Goal: Information Seeking & Learning: Find specific fact

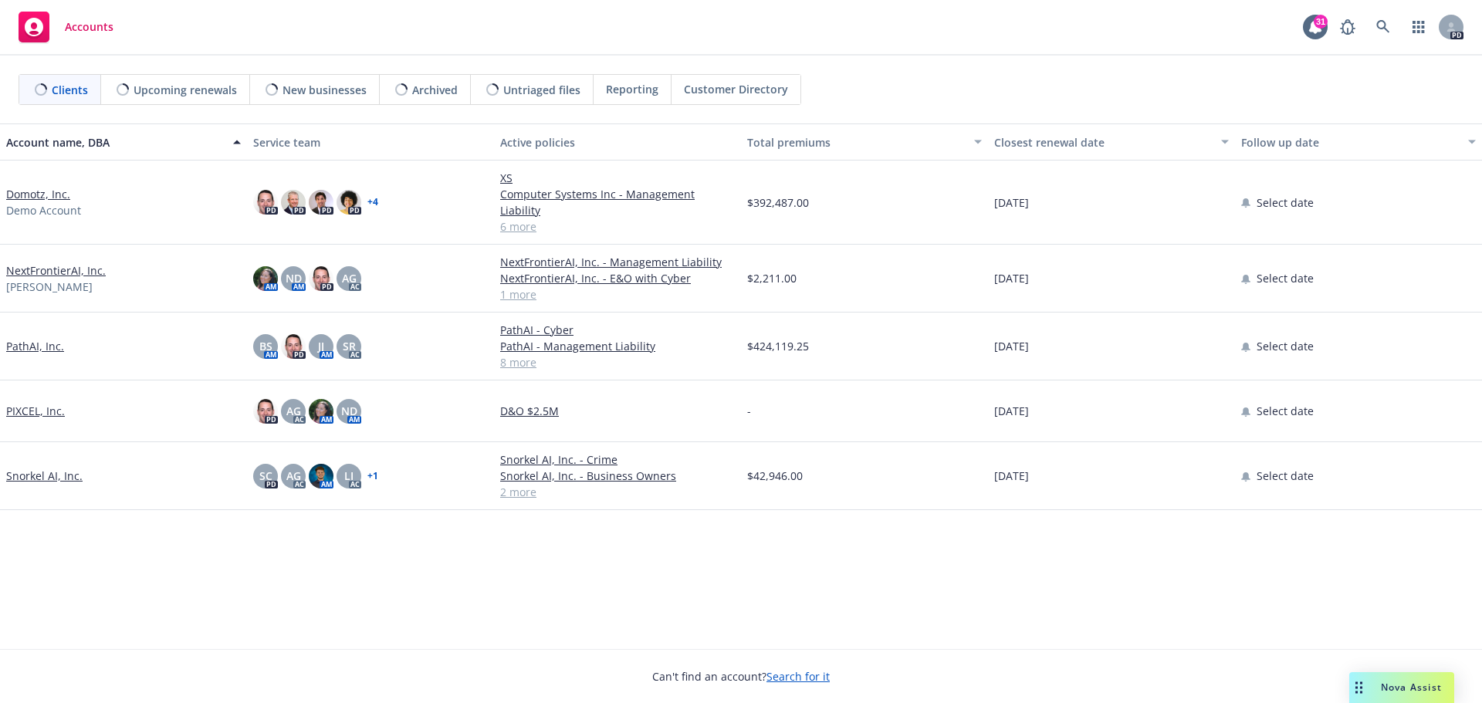
click at [1398, 683] on span "Nova Assist" at bounding box center [1411, 687] width 61 height 13
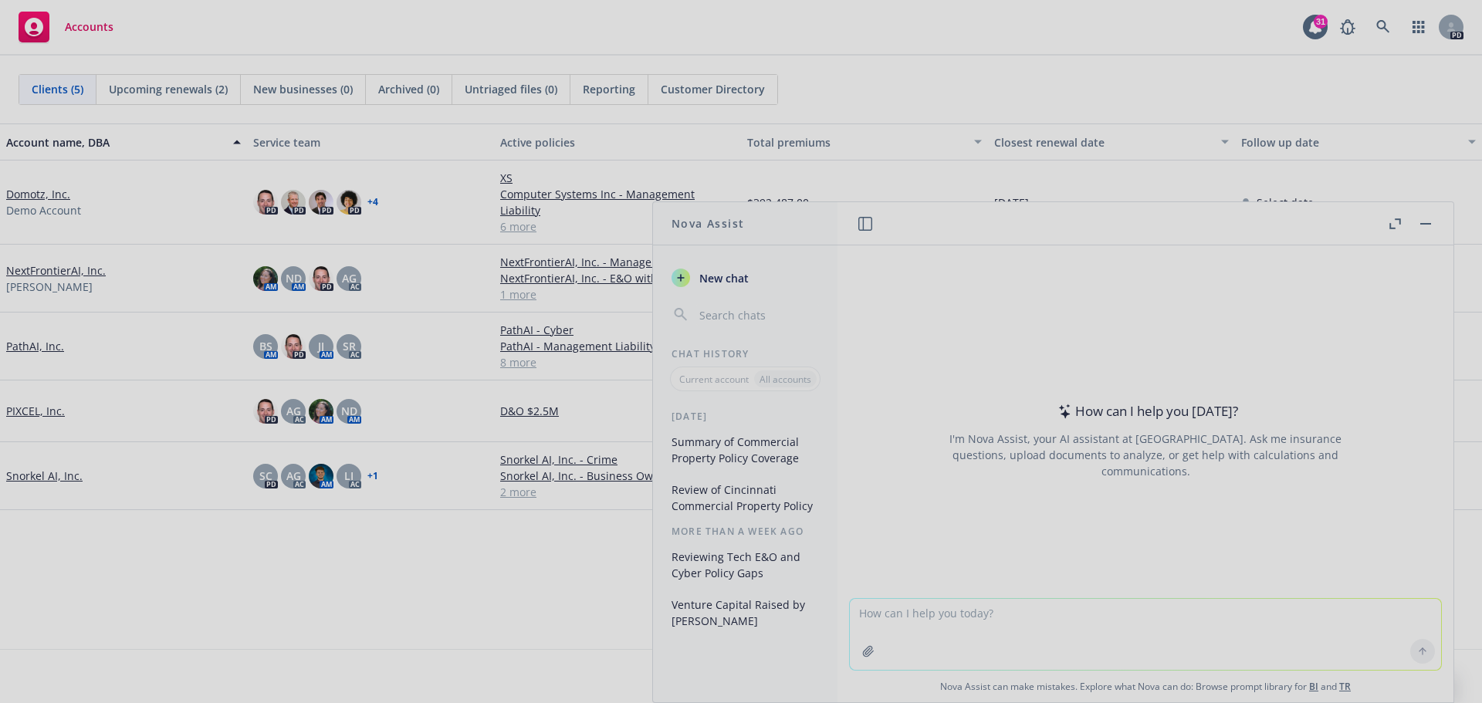
click at [1105, 625] on div at bounding box center [741, 351] width 1482 height 703
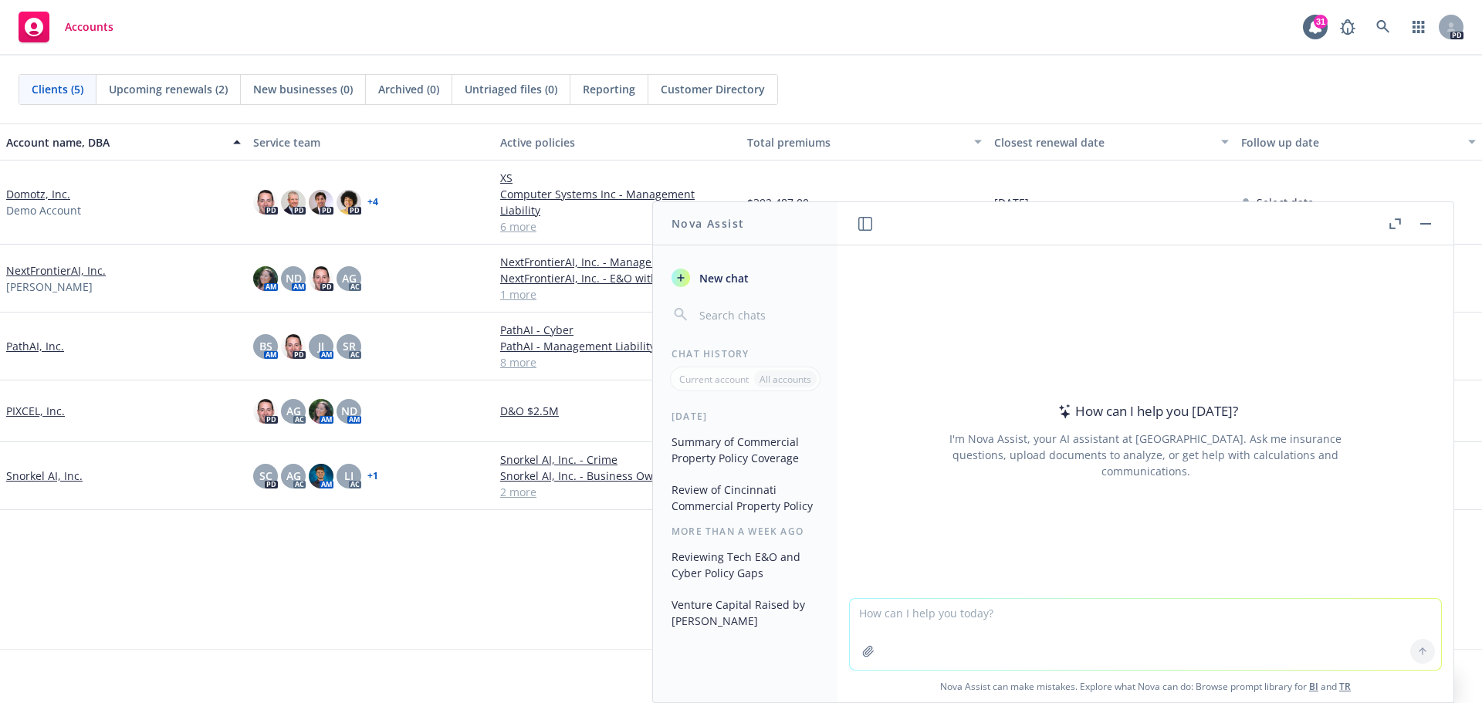
click at [1103, 621] on textarea at bounding box center [1145, 634] width 591 height 71
type textarea "What can you tell me about [PERSON_NAME] software?"
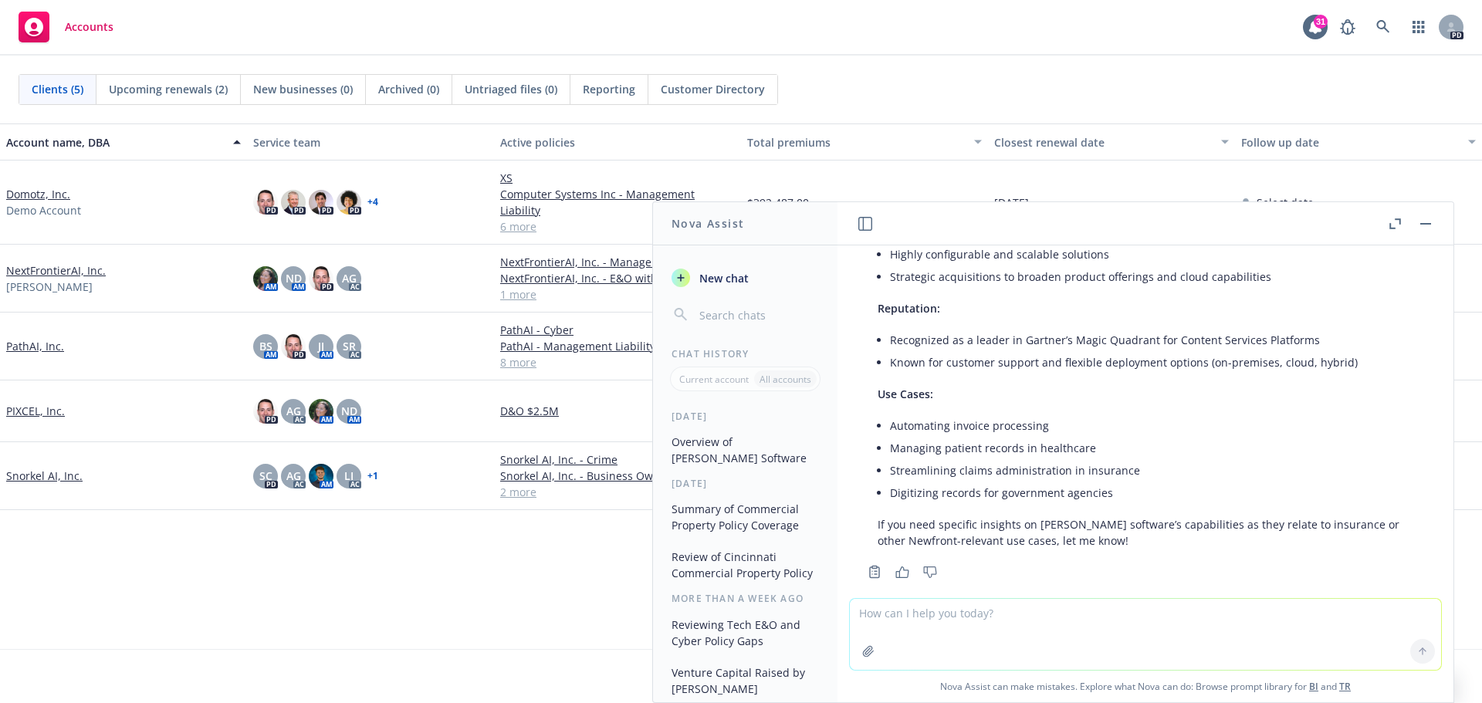
scroll to position [638, 0]
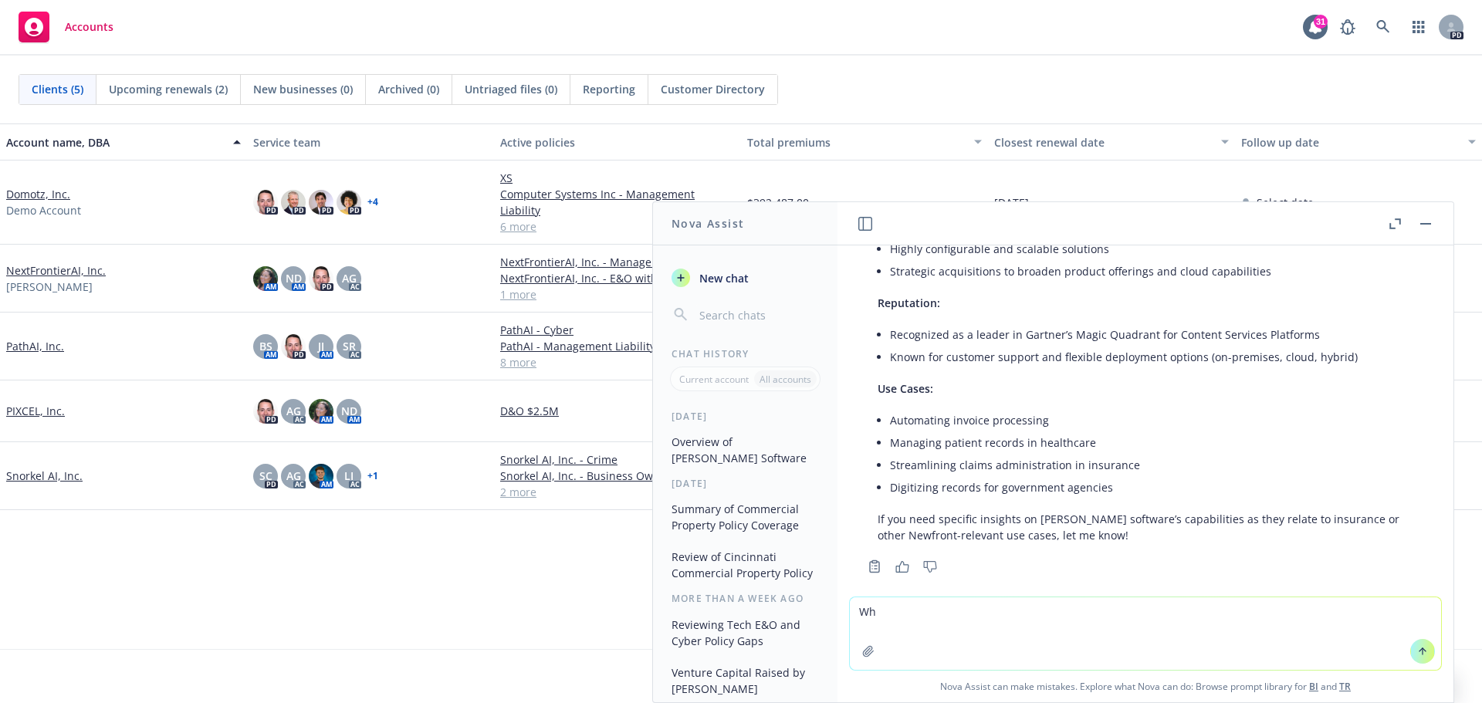
type textarea "W"
type textarea "How were they funded? Are they public or private?"
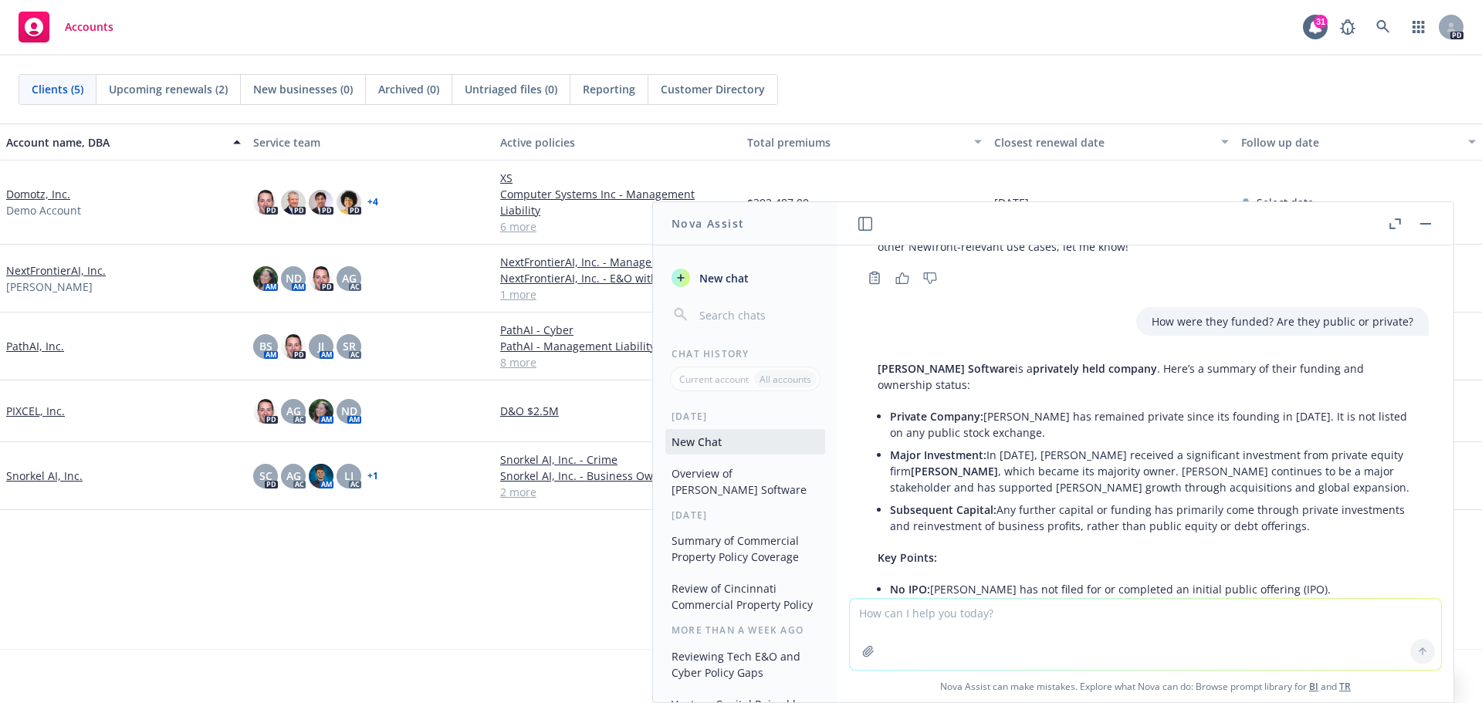
scroll to position [1067, 0]
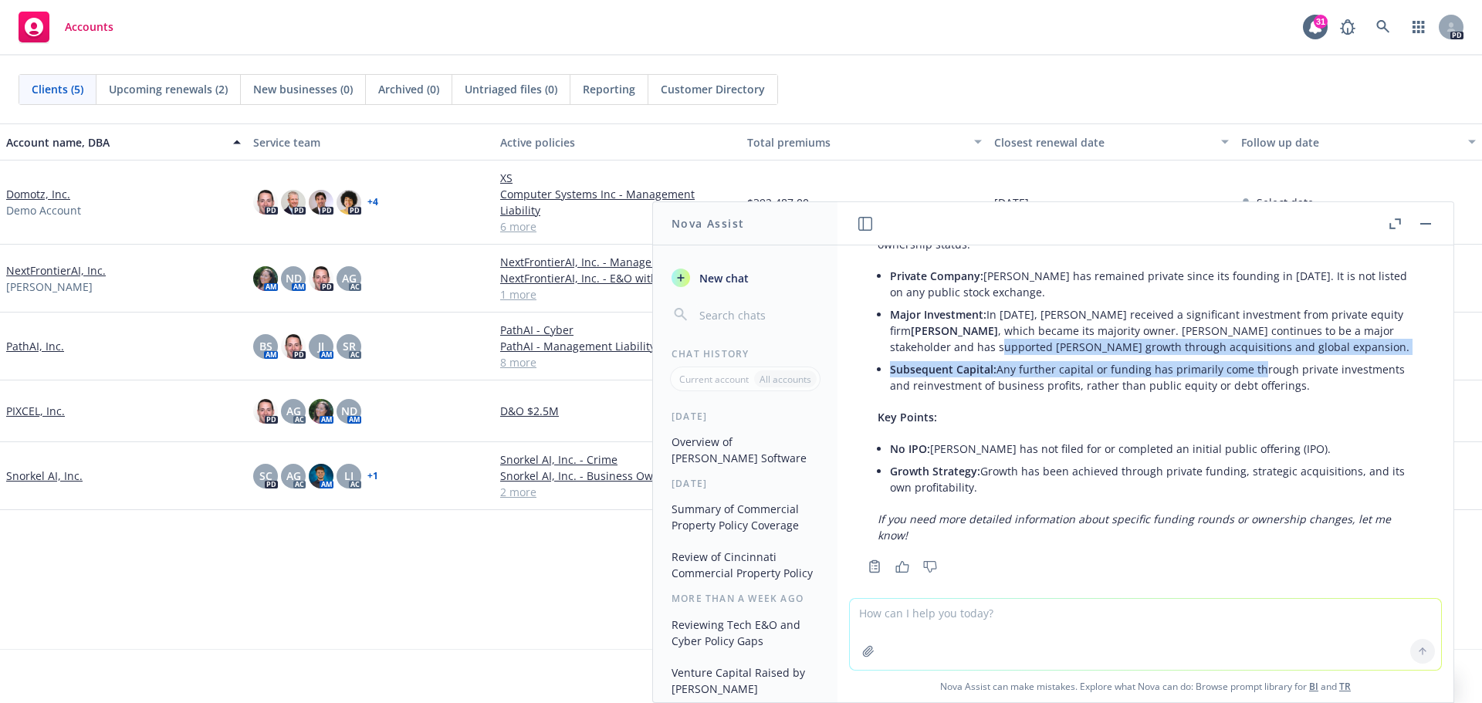
drag, startPoint x: 954, startPoint y: 330, endPoint x: 1253, endPoint y: 361, distance: 300.3
click at [1253, 361] on ul "Private Company: [GEOGRAPHIC_DATA] has remained private since its founding in […" at bounding box center [1151, 331] width 523 height 132
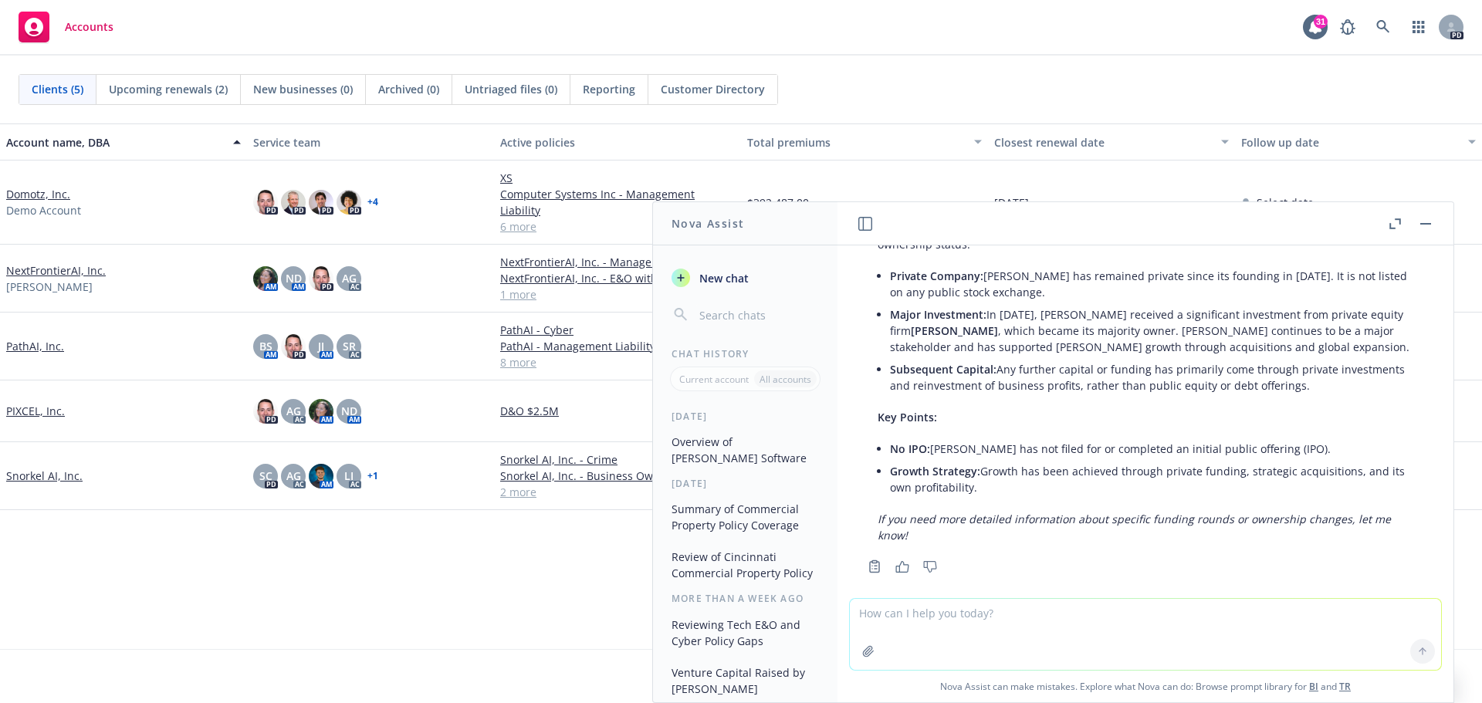
click at [1242, 381] on div "[PERSON_NAME] Software is a privately held company . Here’s a summary of their …" at bounding box center [1145, 382] width 567 height 336
click at [941, 617] on textarea at bounding box center [1145, 634] width 591 height 71
type textarea "has servicenow's acquisition of moveworks closed?"
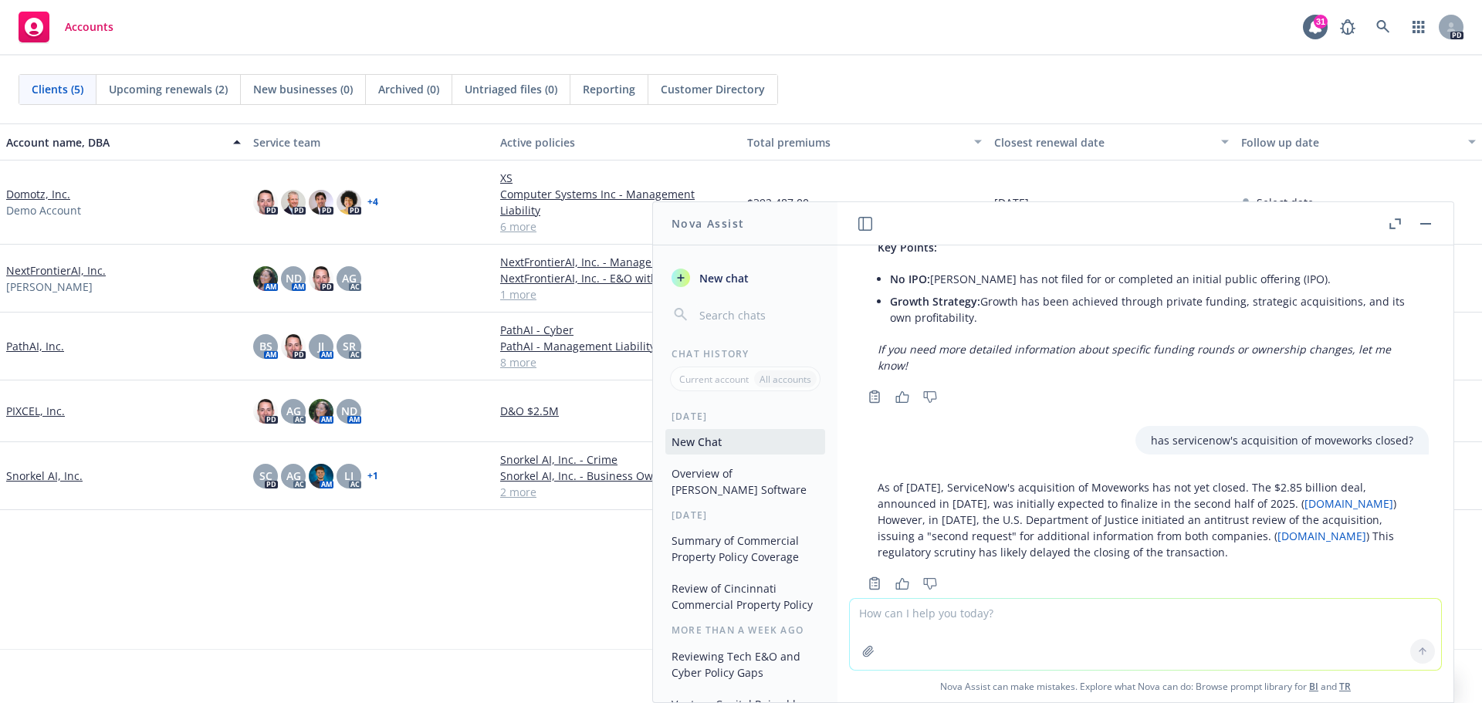
scroll to position [1254, 0]
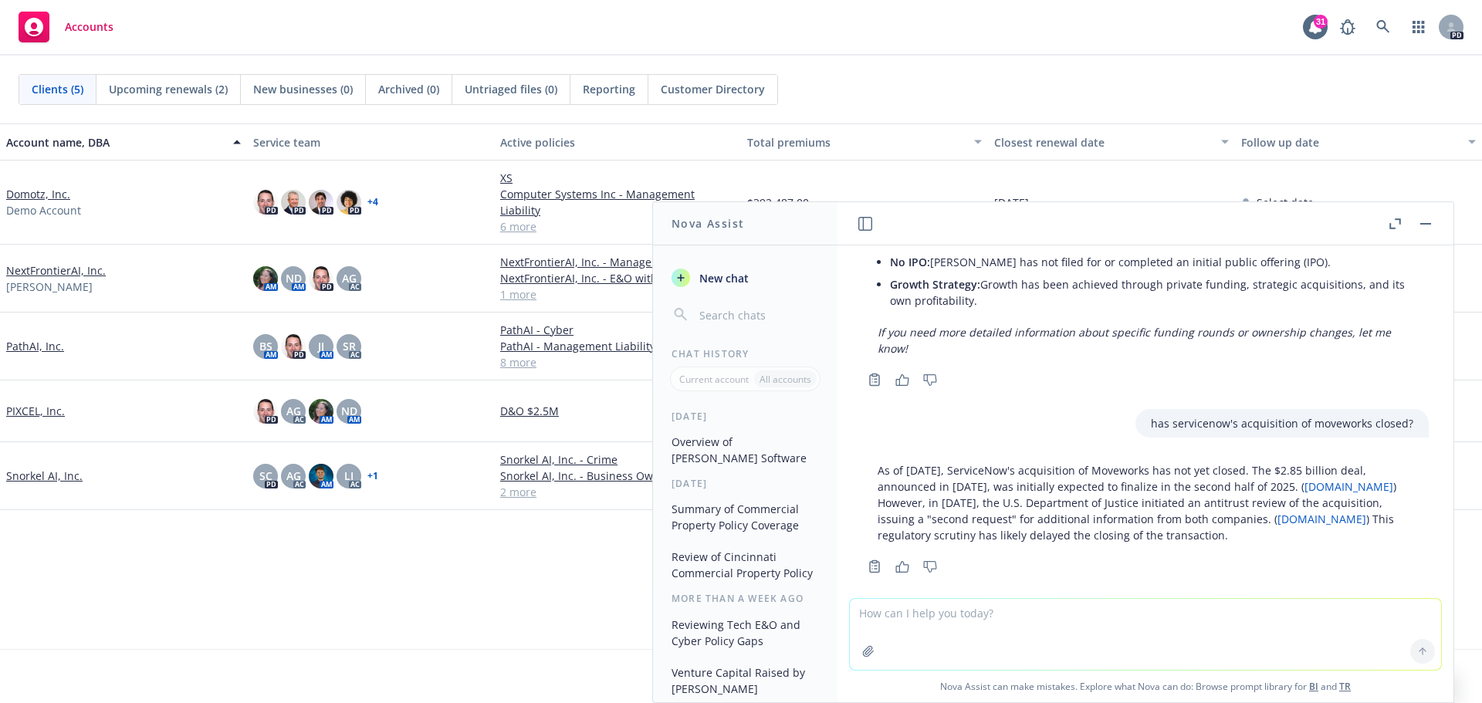
click at [1069, 631] on textarea at bounding box center [1145, 634] width 591 height 71
type textarea "What can you tell me about software company TwinThread?"
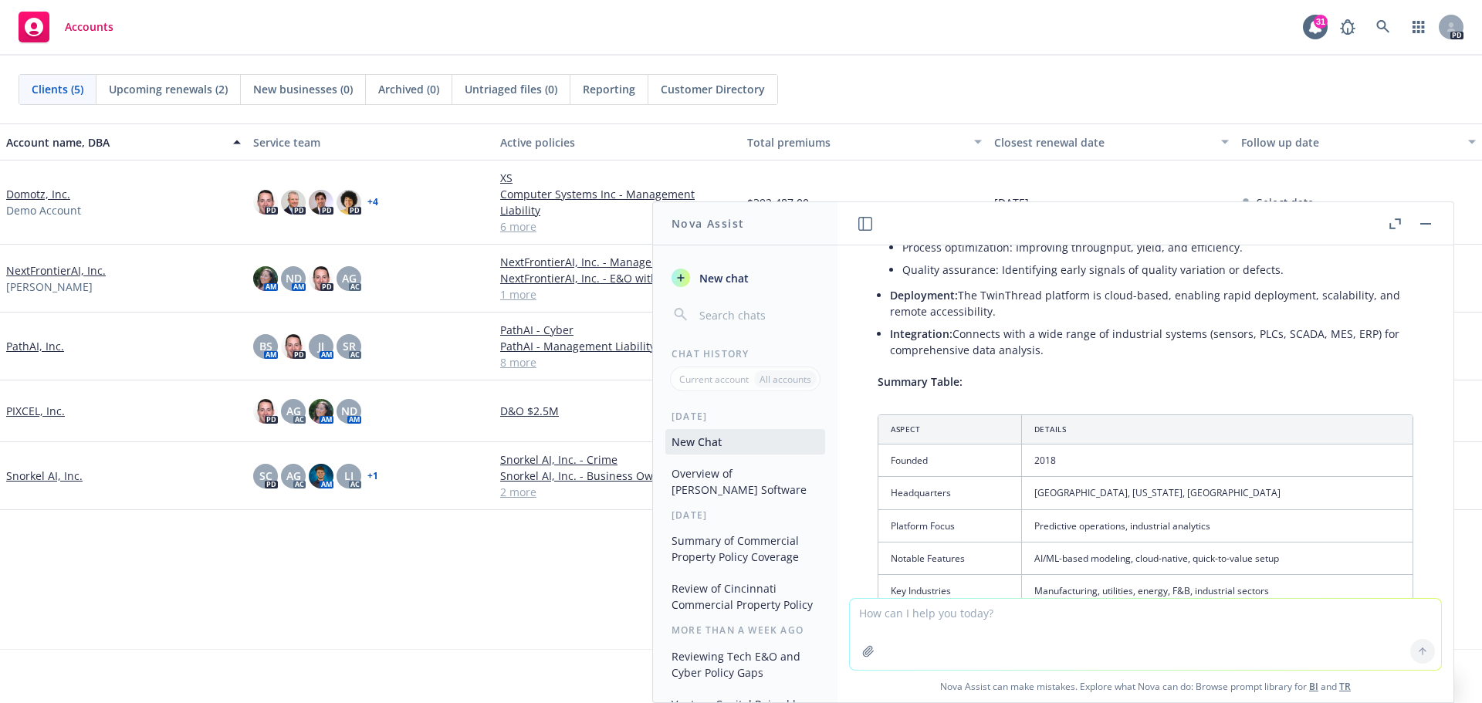
scroll to position [2074, 0]
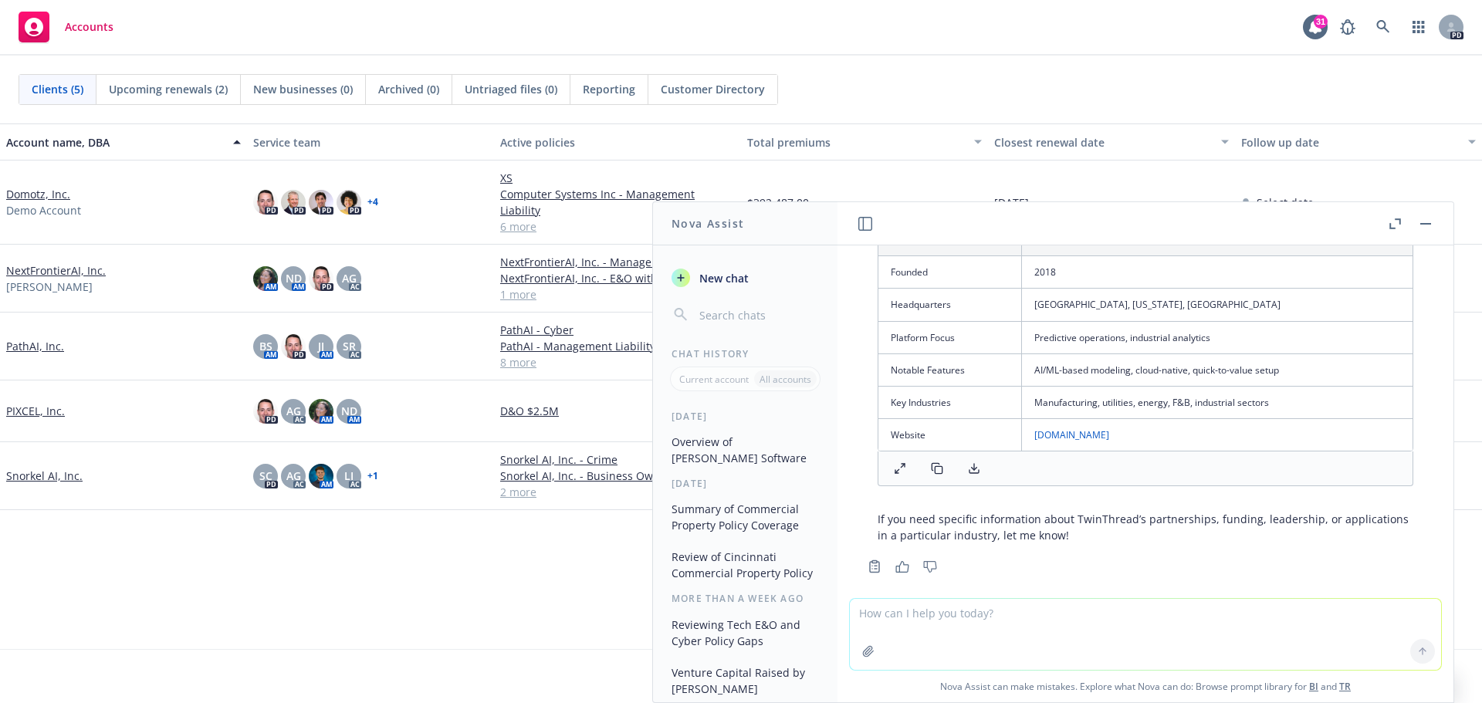
click at [1055, 635] on textarea at bounding box center [1145, 634] width 591 height 71
type textarea "tell me about their funding"
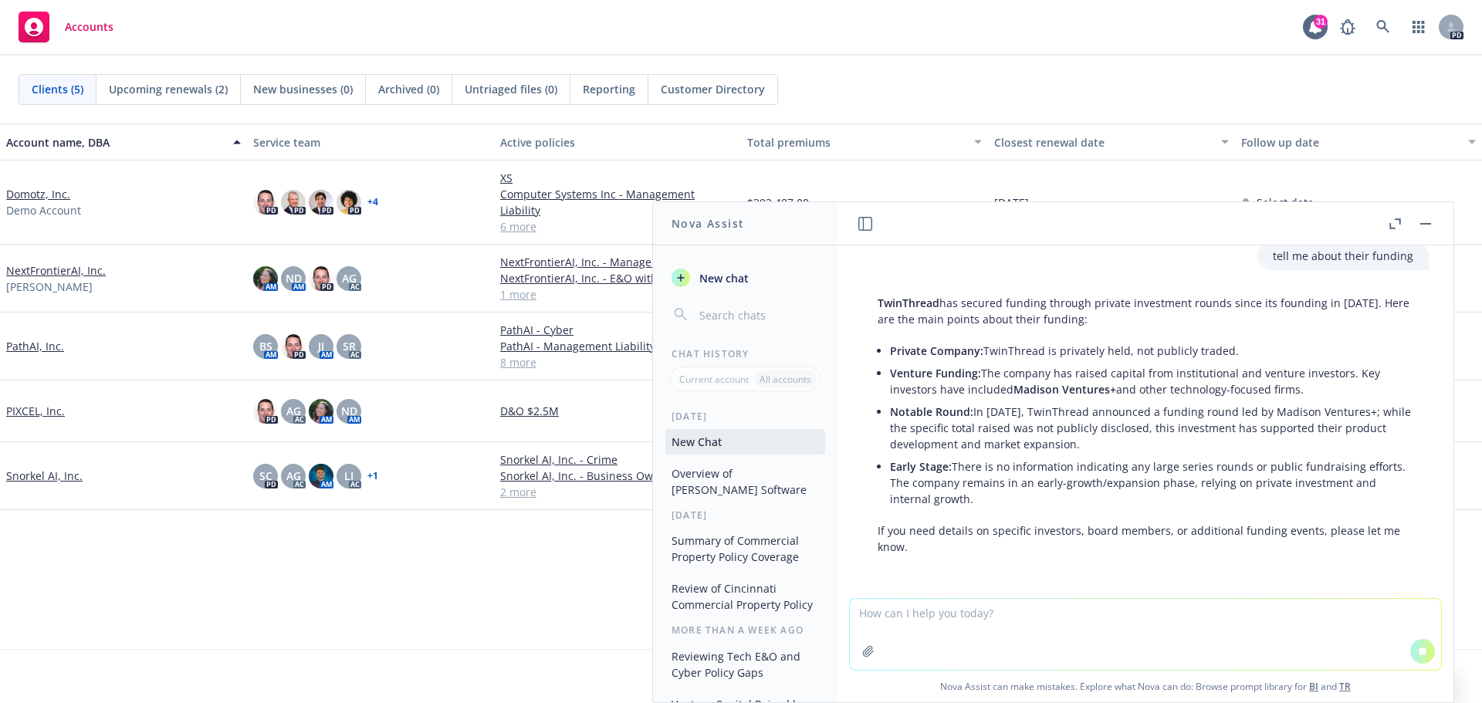
scroll to position [2440, 0]
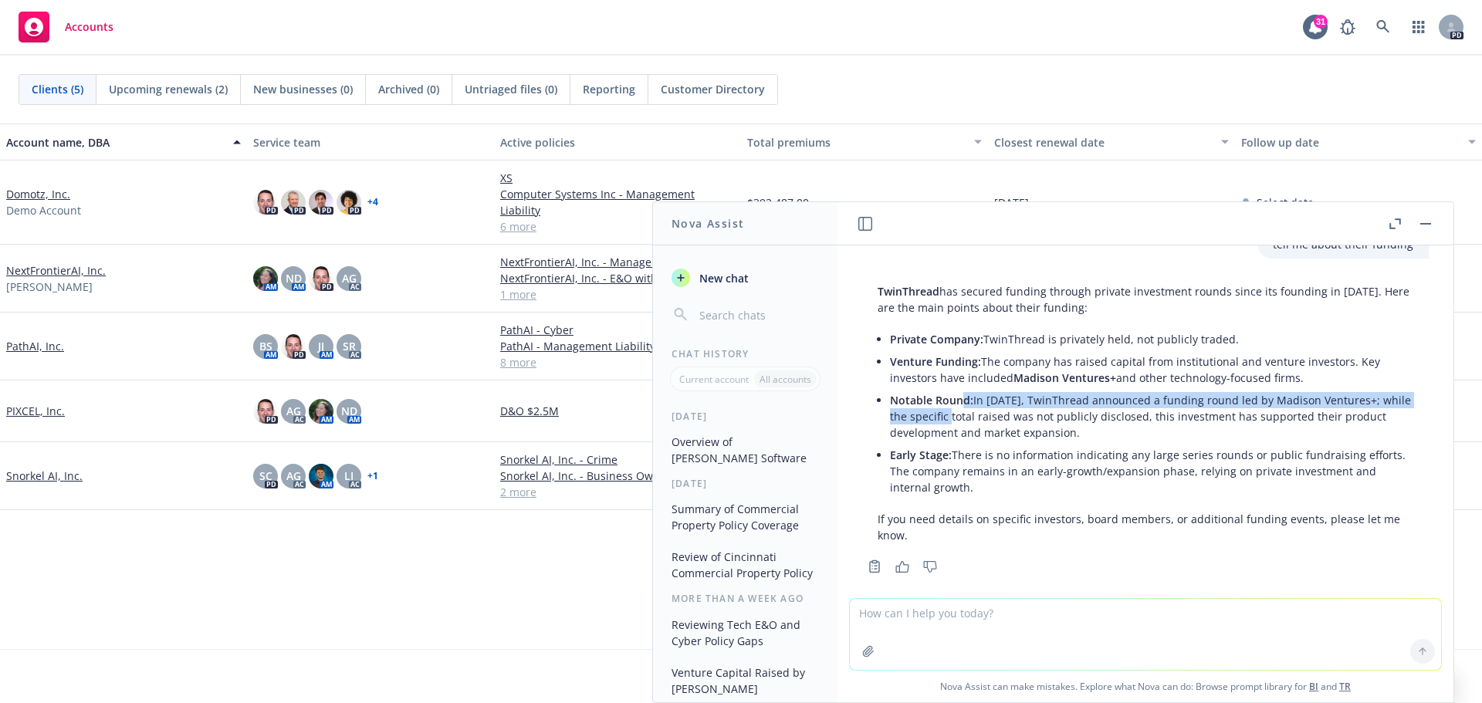
drag, startPoint x: 964, startPoint y: 385, endPoint x: 1019, endPoint y: 401, distance: 57.9
click at [1004, 398] on li "Notable Round: In [DATE], TwinThread announced a funding round led by Madison V…" at bounding box center [1151, 416] width 523 height 55
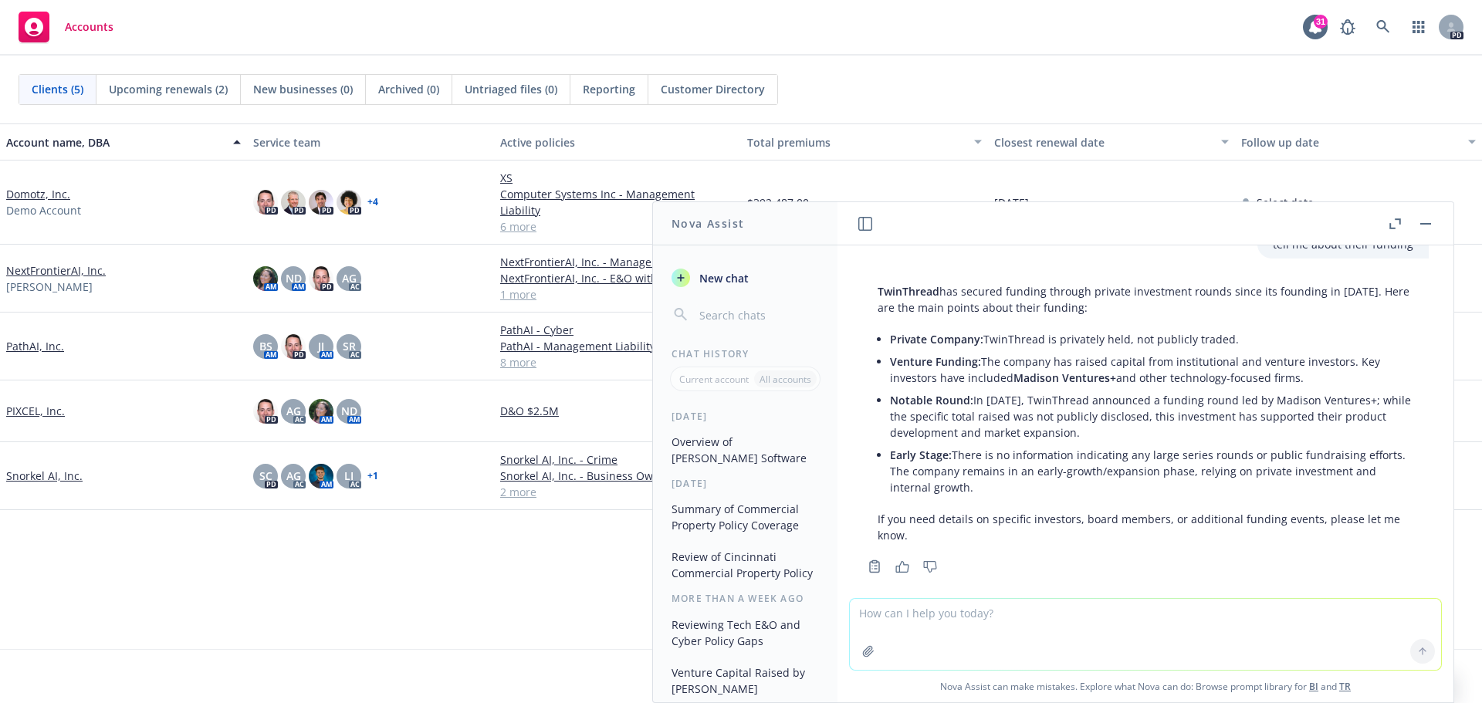
click at [1053, 406] on li "Notable Round: In [DATE], TwinThread announced a funding round led by Madison V…" at bounding box center [1151, 416] width 523 height 55
click at [963, 616] on textarea at bounding box center [1145, 634] width 591 height 71
type textarea "What can you tell me about Fintrx?"
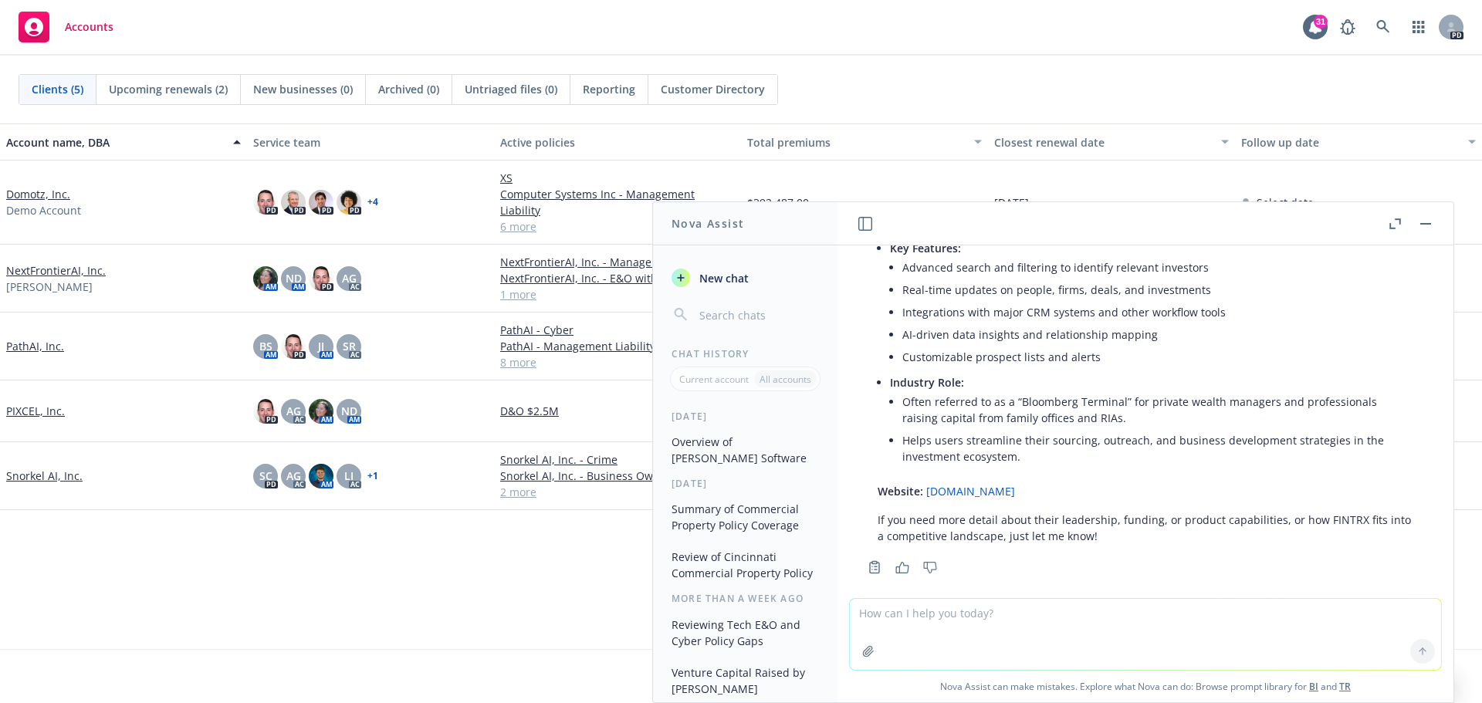
scroll to position [3197, 0]
type textarea "tell me about their funding"
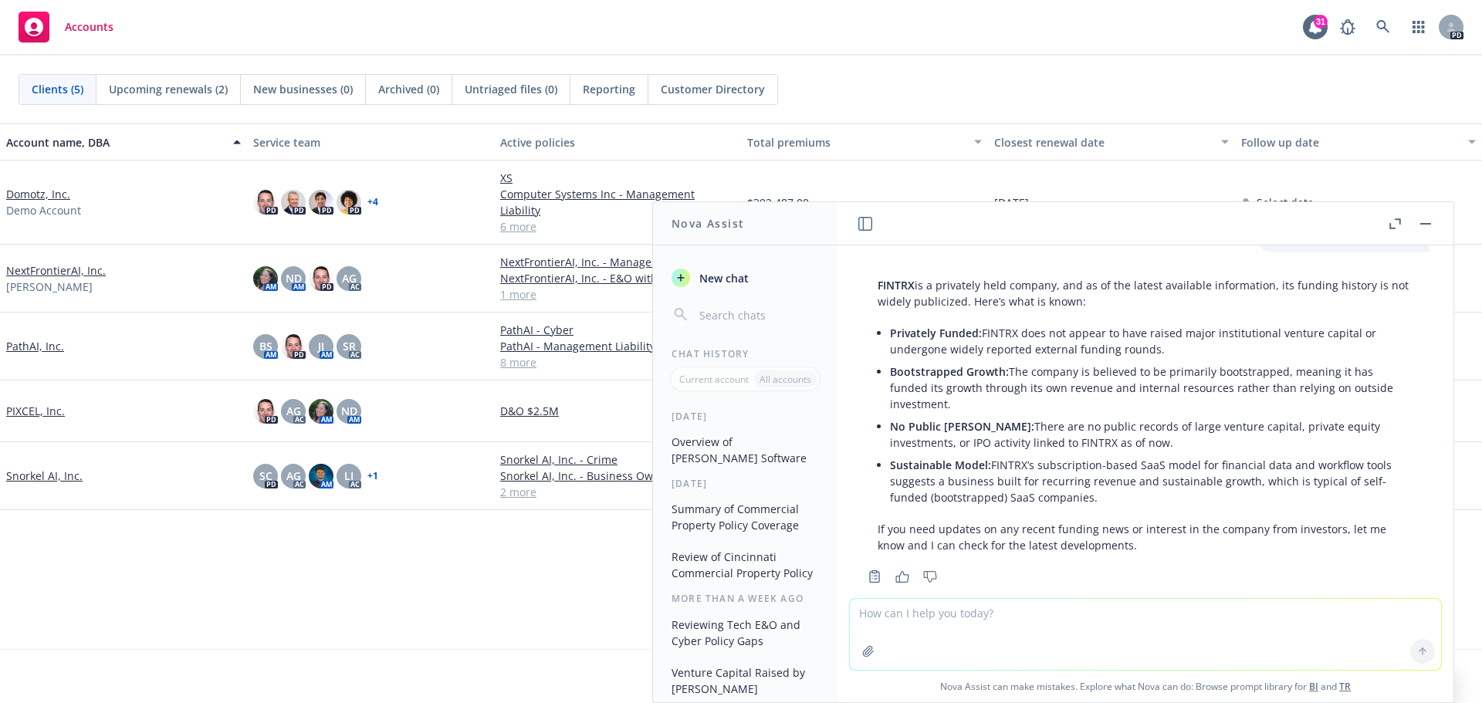
scroll to position [3579, 0]
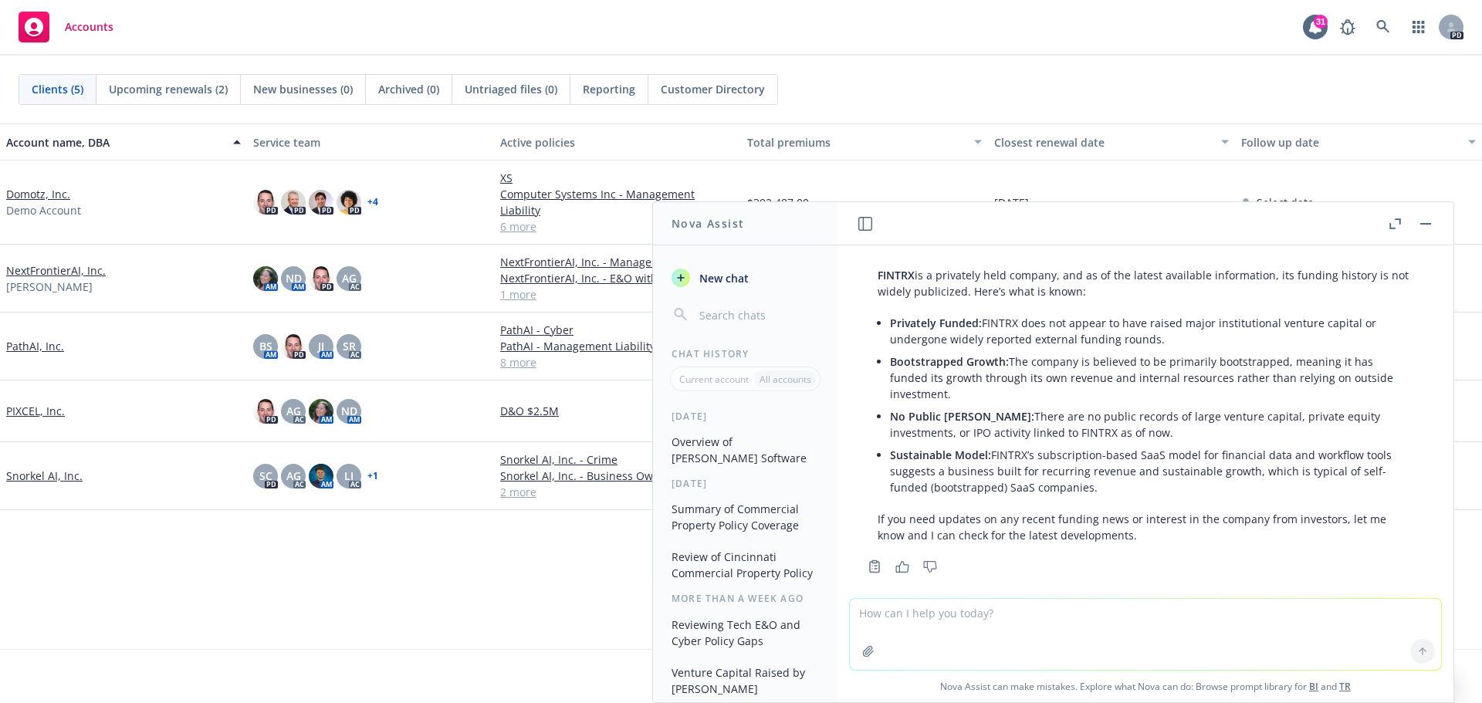
click at [1094, 619] on textarea at bounding box center [1145, 634] width 591 height 71
type textarea "d"
type textarea "h"
type textarea "what are their reveneus"
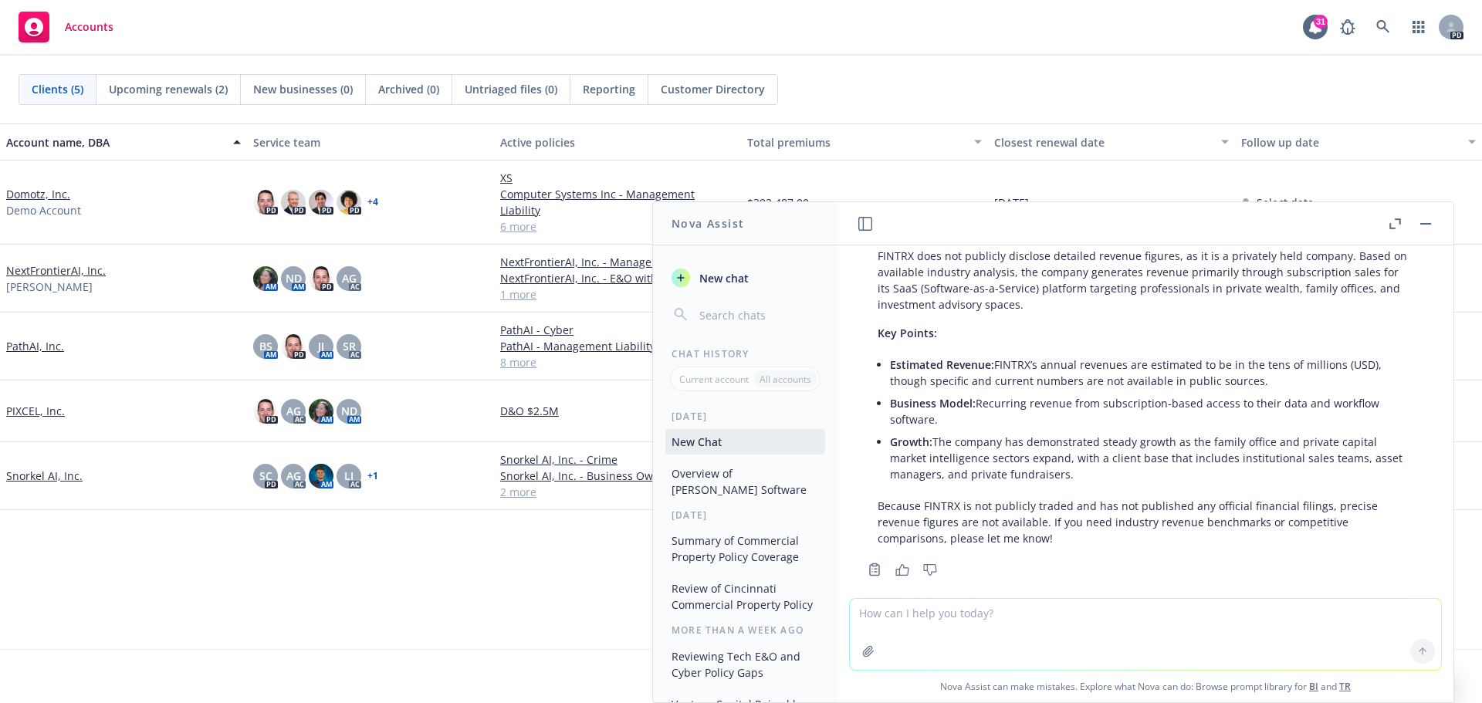
scroll to position [3983, 0]
